Goal: Transaction & Acquisition: Purchase product/service

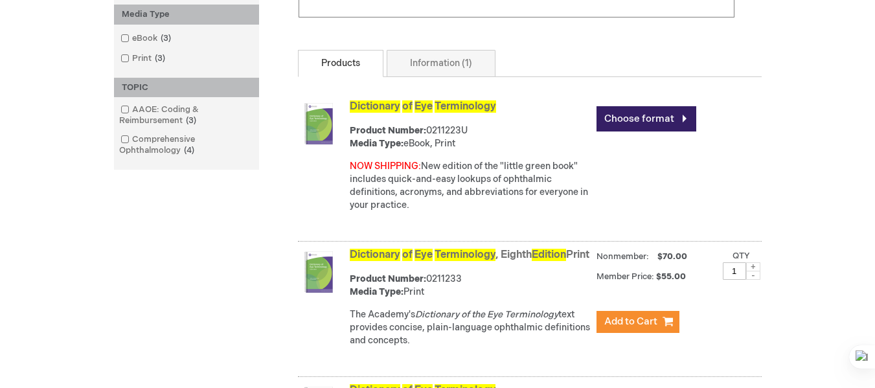
scroll to position [440, 0]
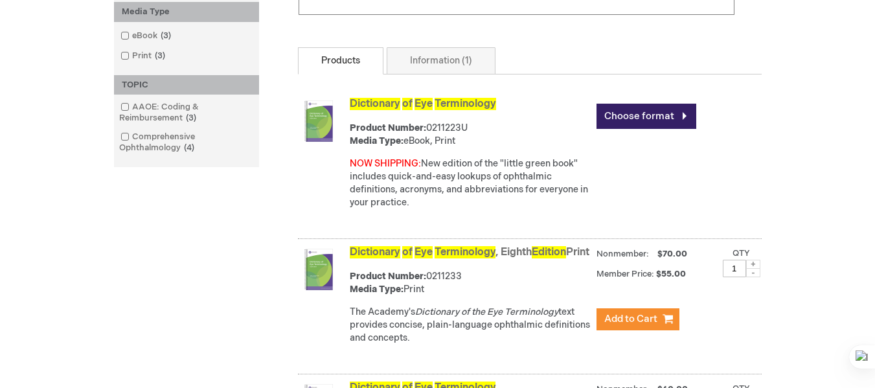
click at [774, 143] on div "Log In Search My Cart CLOSE RECENTLY ADDED ITEM(S) Close There are no items in …" at bounding box center [437, 229] width 875 height 1339
click at [503, 175] on div "NOW SHIPPING: New edition of the "little green book" includes quick-and-easy lo…" at bounding box center [470, 183] width 240 height 52
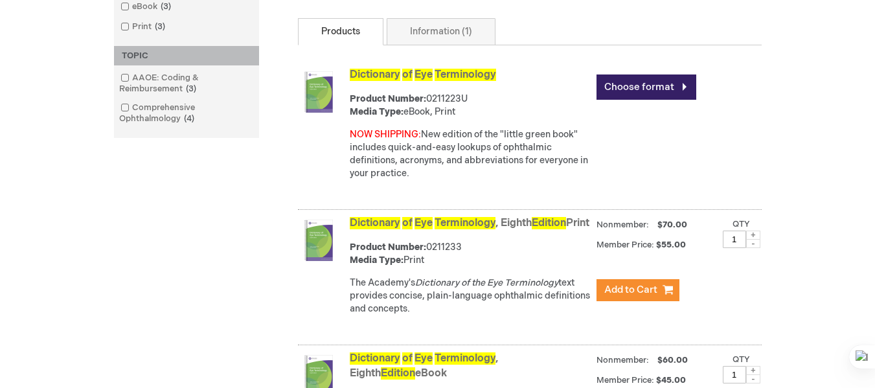
scroll to position [449, 0]
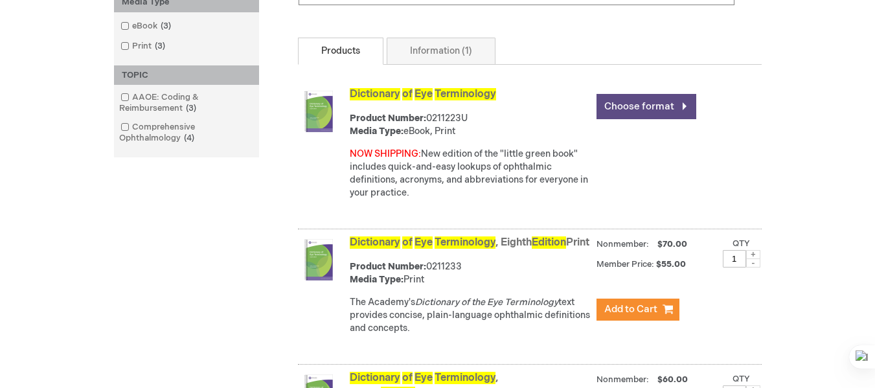
click at [686, 119] on link "Choose format" at bounding box center [646, 106] width 100 height 25
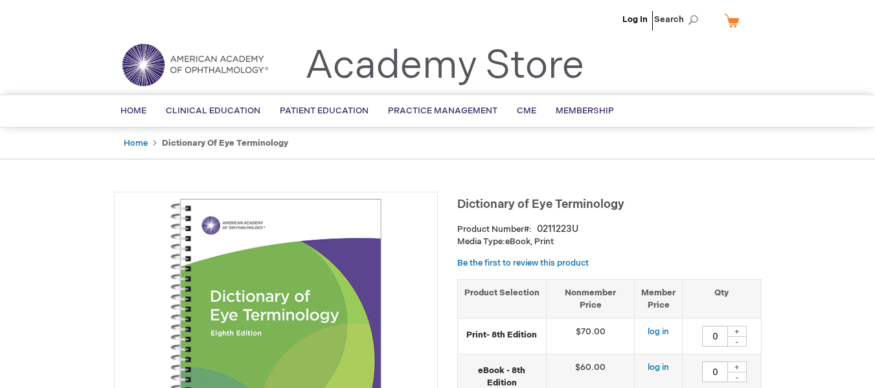
type input "0"
drag, startPoint x: 882, startPoint y: 84, endPoint x: 884, endPoint y: 66, distance: 18.2
click at [874, 66] on html "The store will not work correctly when cookies are disabled. Log In Search My C…" at bounding box center [437, 194] width 875 height 388
